Goal: Information Seeking & Learning: Find specific fact

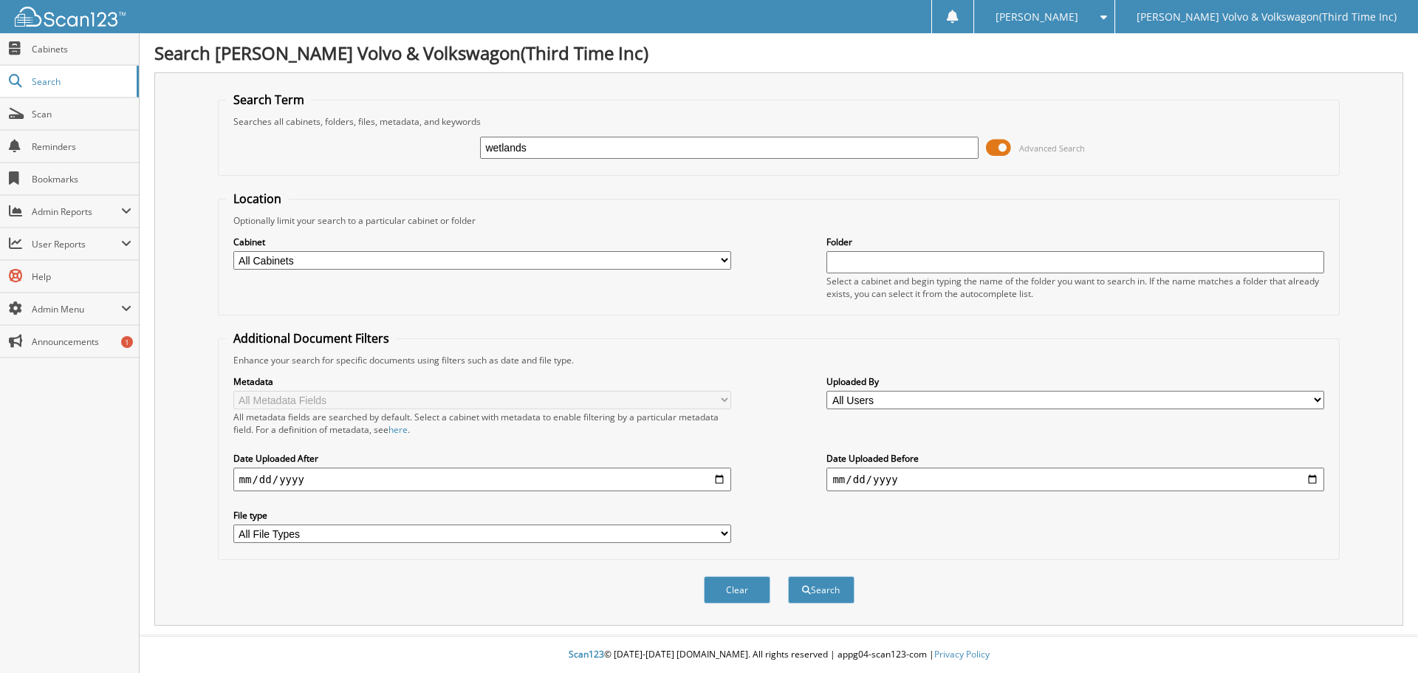
type input "wetlands"
click at [788, 576] on button "Search" at bounding box center [821, 589] width 66 height 27
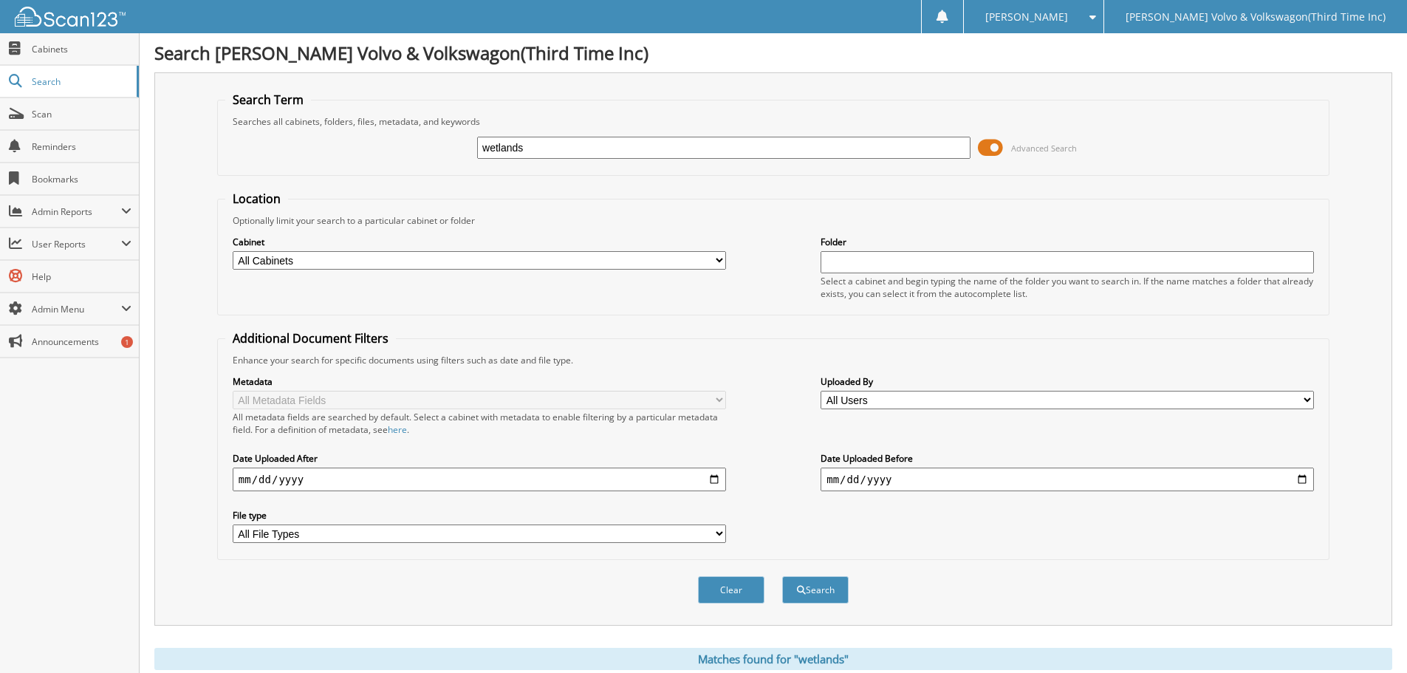
click at [718, 263] on select "All Cabinets ACCOUNTS PAYABLE ACCOUNTS RECEIVABLE AGREEMENTS BANK RECS CANCELLA…" at bounding box center [479, 260] width 493 height 18
select select "32823"
click at [233, 251] on select "All Cabinets ACCOUNTS PAYABLE ACCOUNTS RECEIVABLE AGREEMENTS BANK RECS CANCELLA…" at bounding box center [479, 260] width 493 height 18
click at [826, 591] on button "Search" at bounding box center [815, 589] width 66 height 27
click at [716, 479] on input "date" at bounding box center [479, 479] width 493 height 24
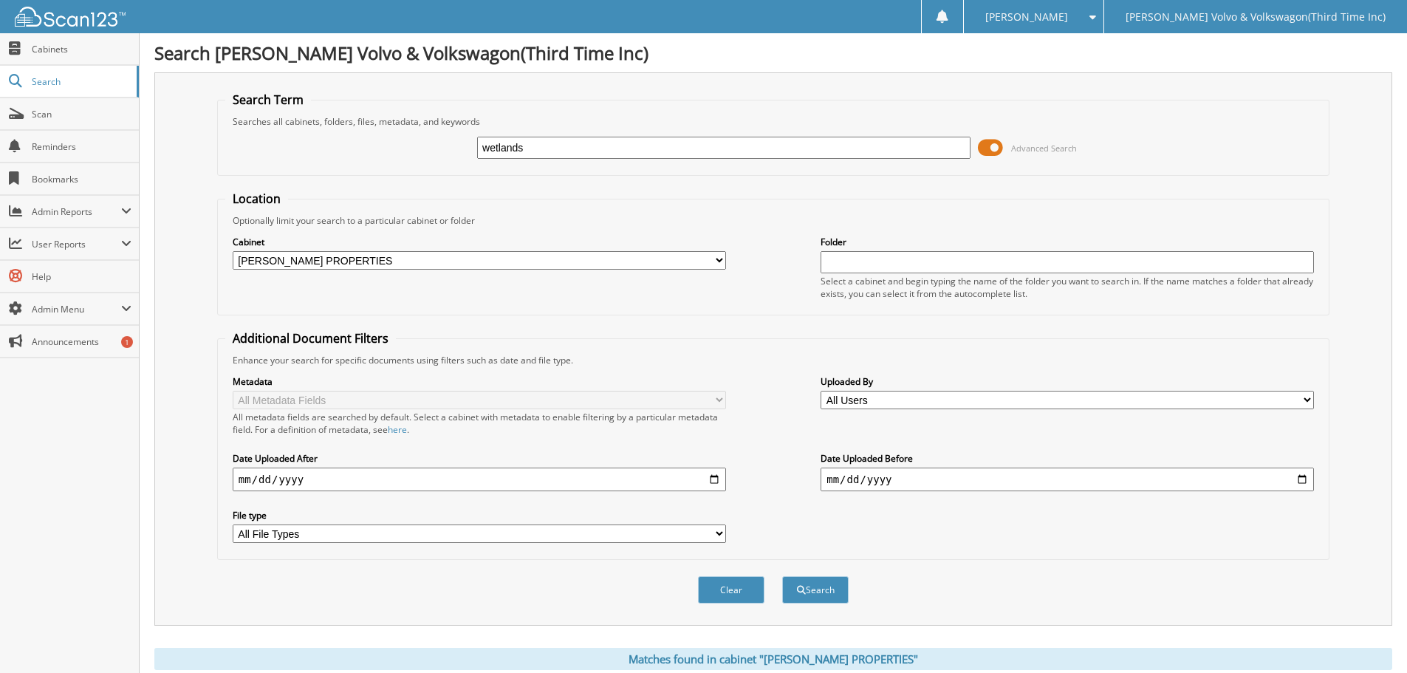
drag, startPoint x: 324, startPoint y: 476, endPoint x: 162, endPoint y: 461, distance: 163.2
click at [164, 461] on div "Search Term Searches all cabinets, folders, files, metadata, and keywords wetla…" at bounding box center [773, 348] width 1238 height 553
type input "[DATE]"
click at [907, 483] on input "date" at bounding box center [1066, 479] width 493 height 24
type input "[DATE]"
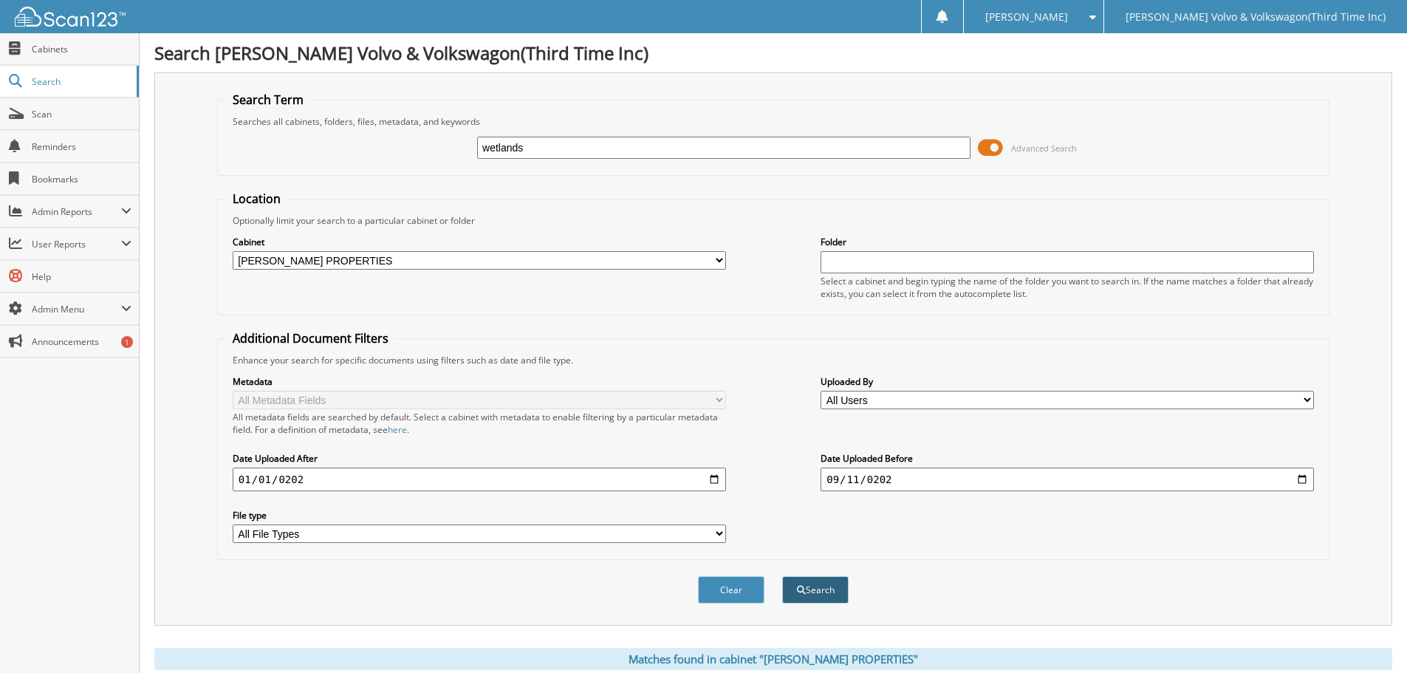
click at [814, 589] on button "Search" at bounding box center [815, 589] width 66 height 27
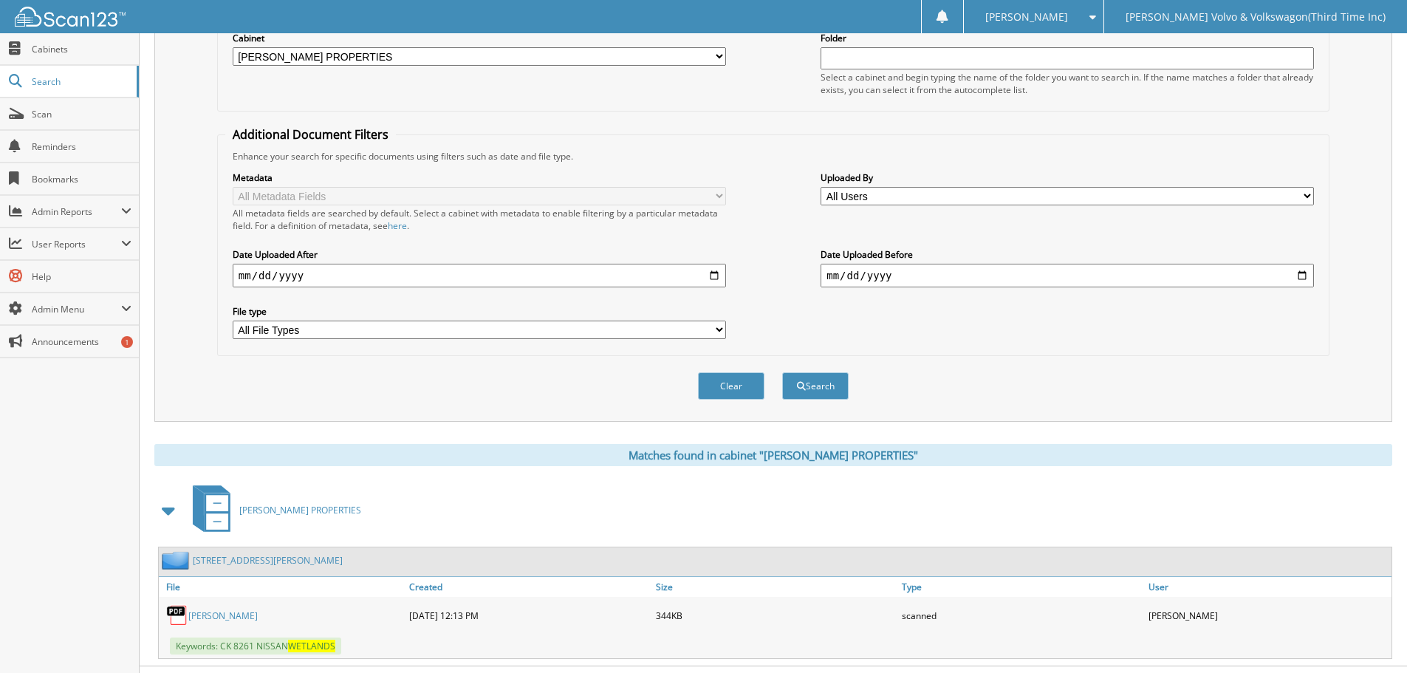
scroll to position [235, 0]
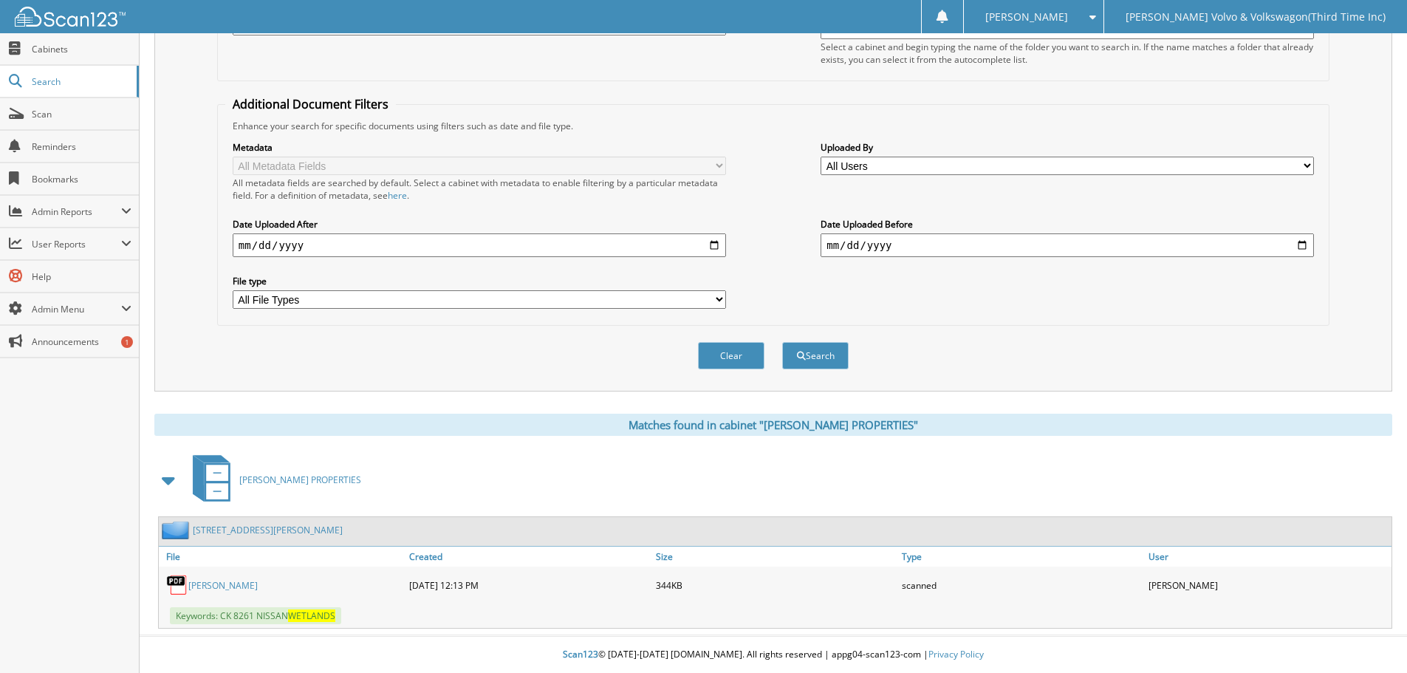
click at [220, 584] on link "[PERSON_NAME]" at bounding box center [222, 585] width 69 height 13
